Goal: Task Accomplishment & Management: Use online tool/utility

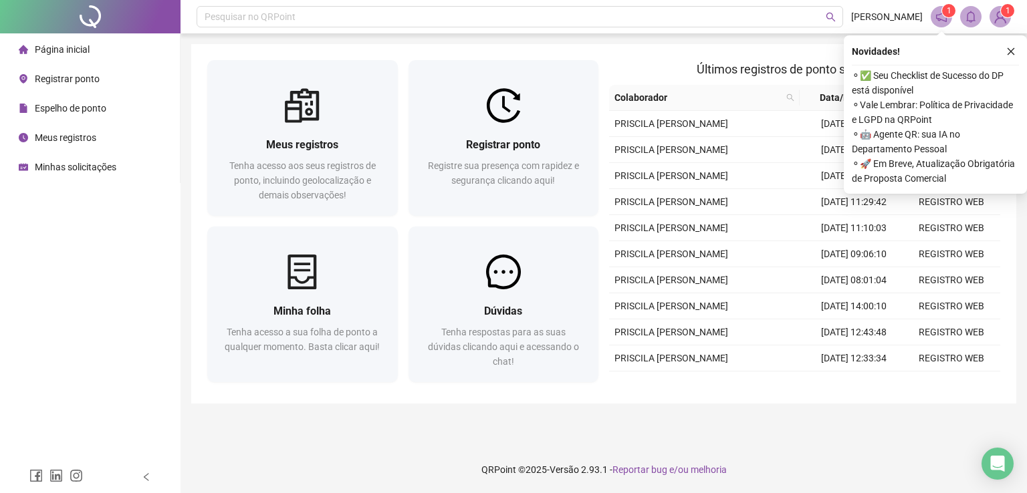
drag, startPoint x: 122, startPoint y: 347, endPoint x: 160, endPoint y: 349, distance: 38.8
click at [126, 346] on div "Página inicial Registrar ponto Espelho de ponto Meus registros Minhas solicitaç…" at bounding box center [90, 230] width 181 height 461
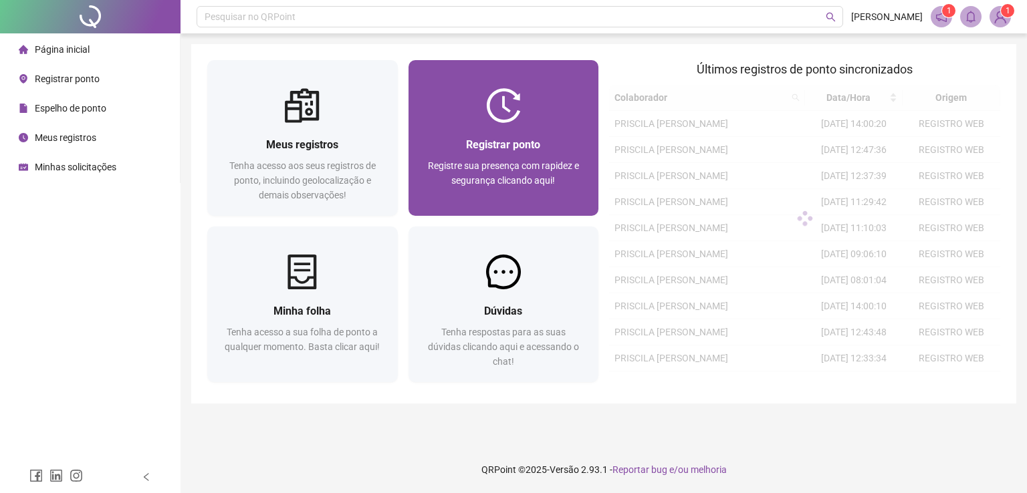
click at [520, 134] on div "Registrar ponto Registre sua presença com rapidez e segurança clicando aqui!" at bounding box center [504, 169] width 191 height 93
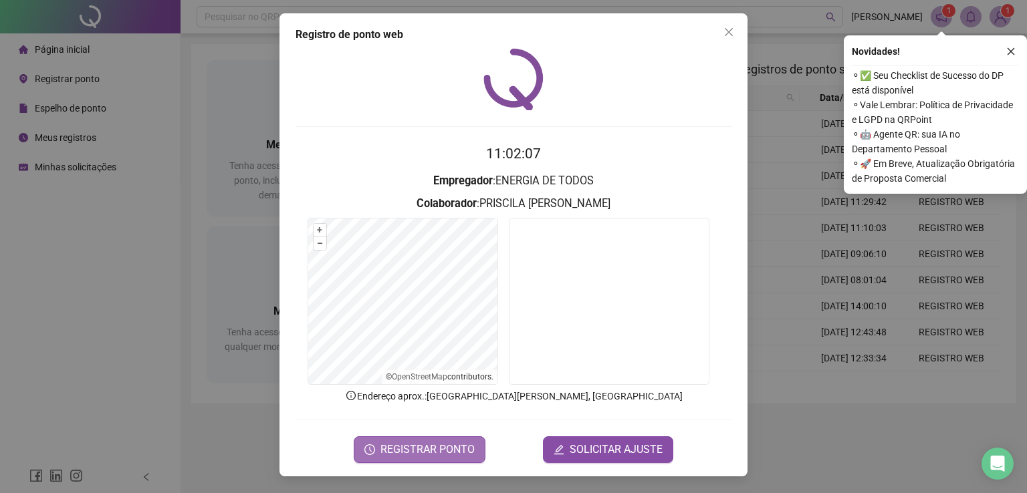
click at [455, 443] on span "REGISTRAR PONTO" at bounding box center [427, 450] width 94 height 16
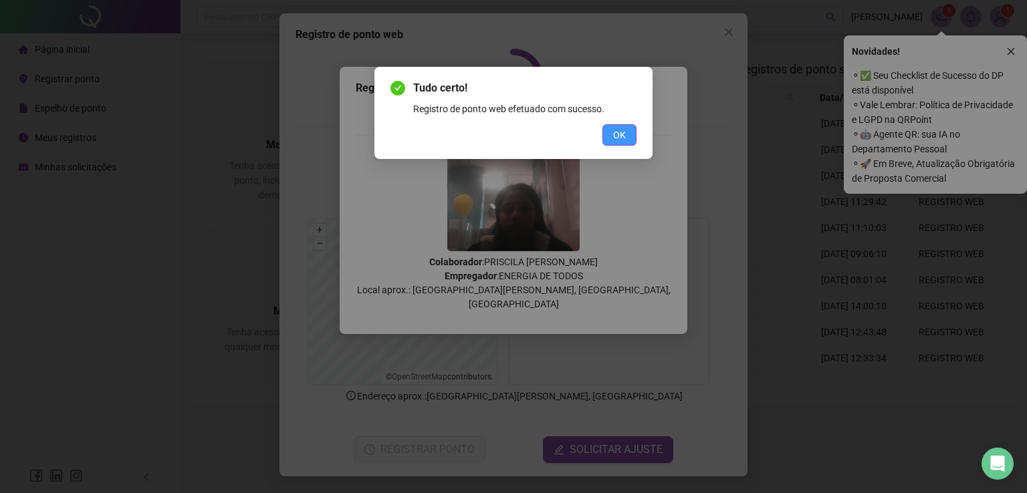
click at [618, 138] on span "OK" at bounding box center [619, 135] width 13 height 15
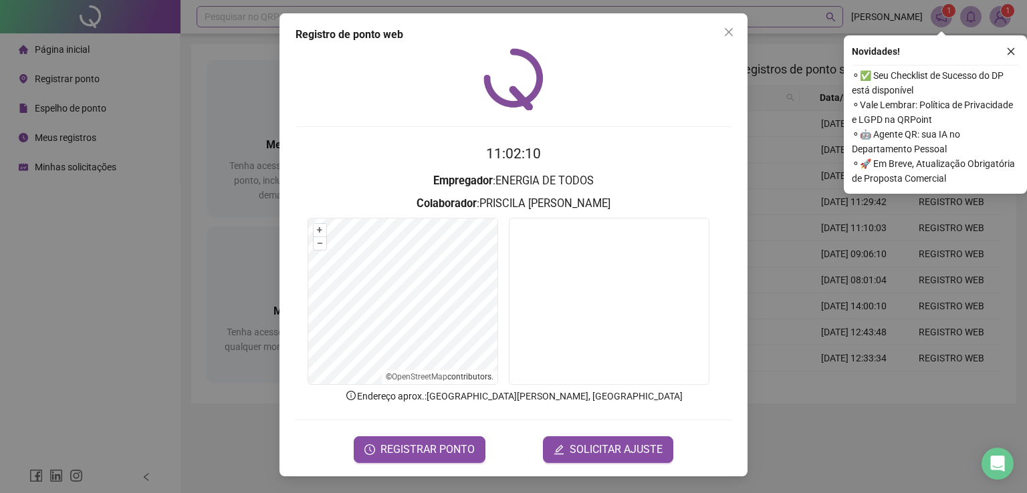
drag, startPoint x: 132, startPoint y: 238, endPoint x: 255, endPoint y: 13, distance: 256.5
click at [132, 239] on div "Registro de ponto web 11:02:10 Empregador : ENERGIA DE TODOS Colaborador : PRIS…" at bounding box center [513, 246] width 1027 height 493
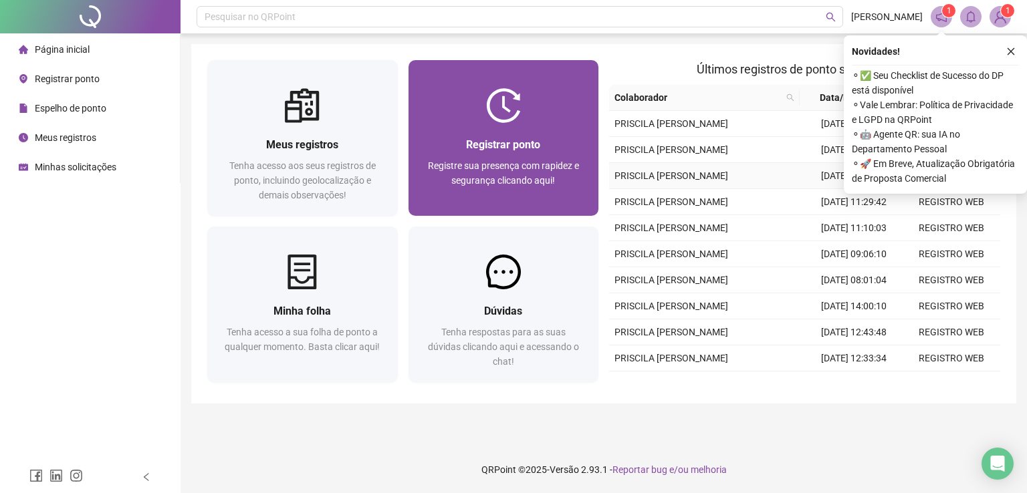
click at [508, 114] on img at bounding box center [503, 105] width 35 height 35
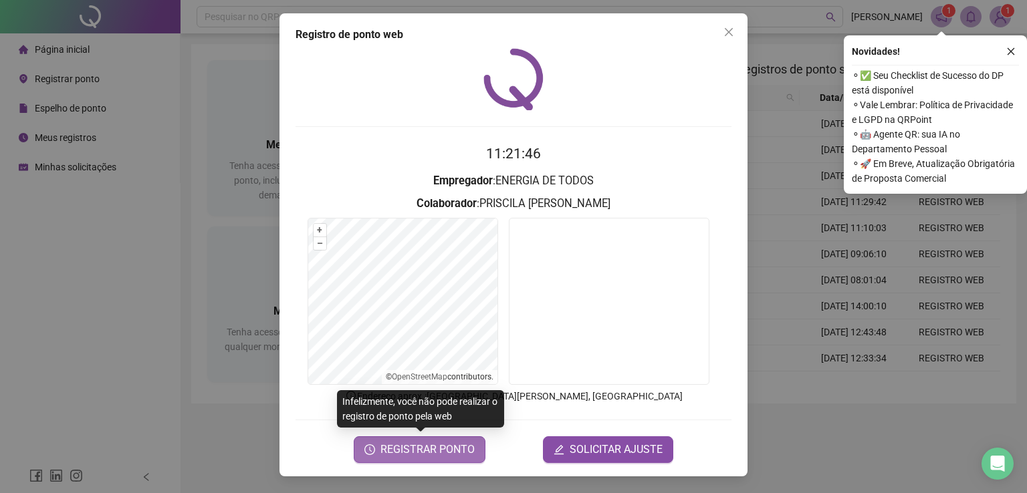
click at [415, 453] on span "REGISTRAR PONTO" at bounding box center [427, 450] width 94 height 16
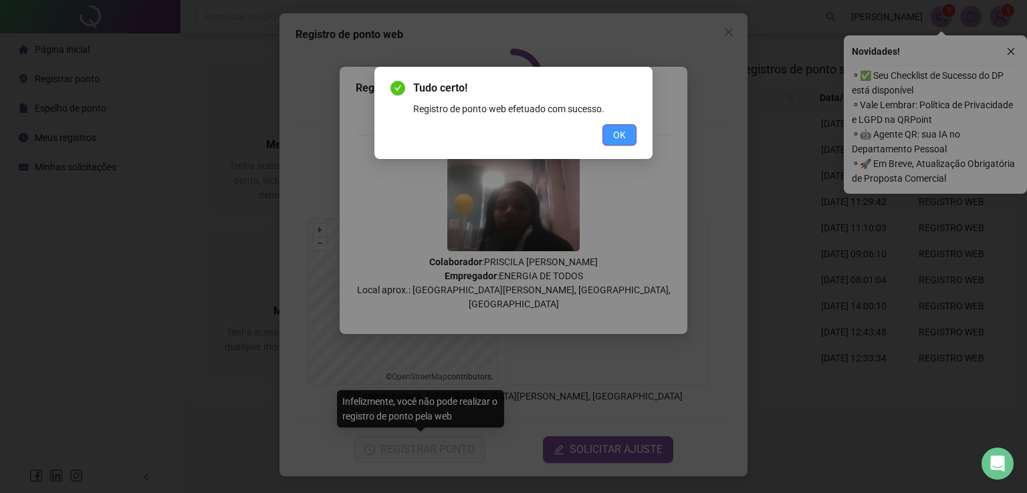
click at [629, 142] on button "OK" at bounding box center [619, 134] width 34 height 21
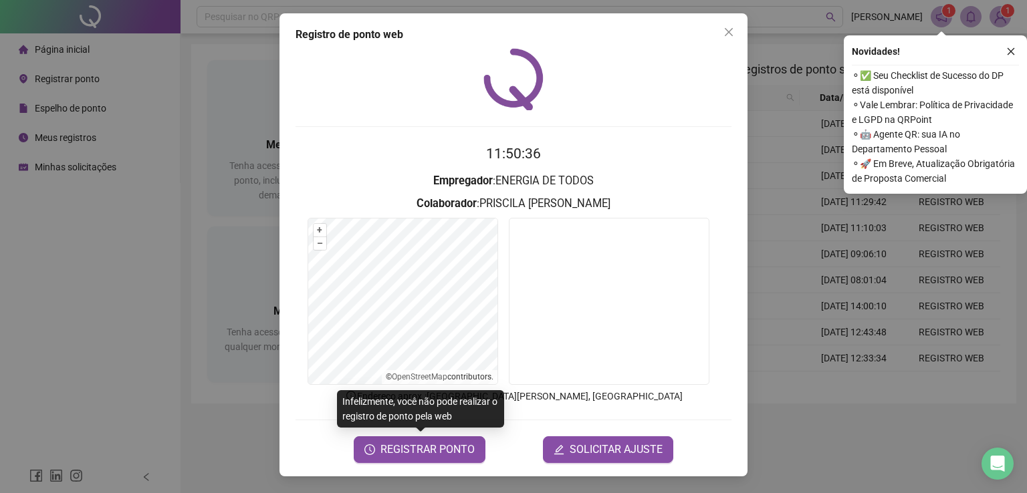
click at [193, 54] on div "Registro de ponto web 11:50:36 Empregador : ENERGIA DE TODOS Colaborador : PRIS…" at bounding box center [513, 246] width 1027 height 493
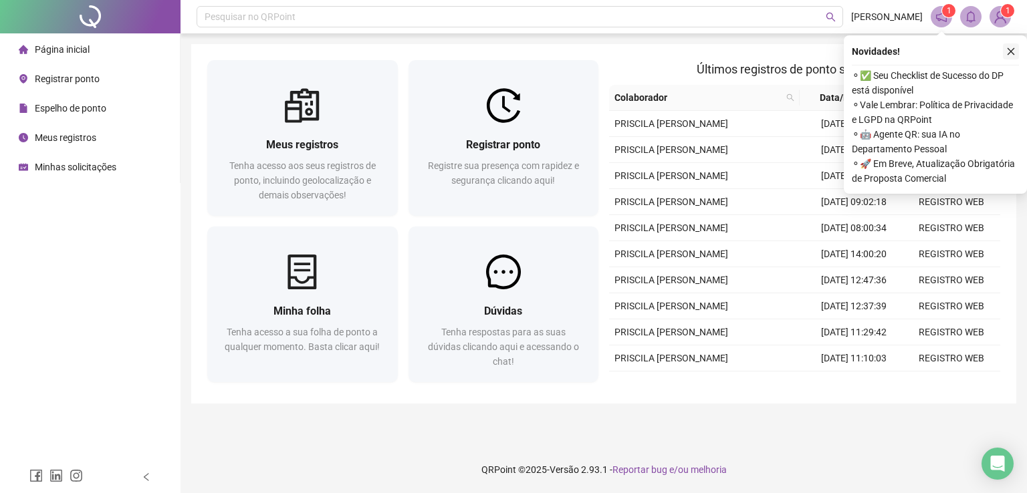
click at [1006, 52] on icon "close" at bounding box center [1010, 51] width 9 height 9
